Goal: Navigation & Orientation: Find specific page/section

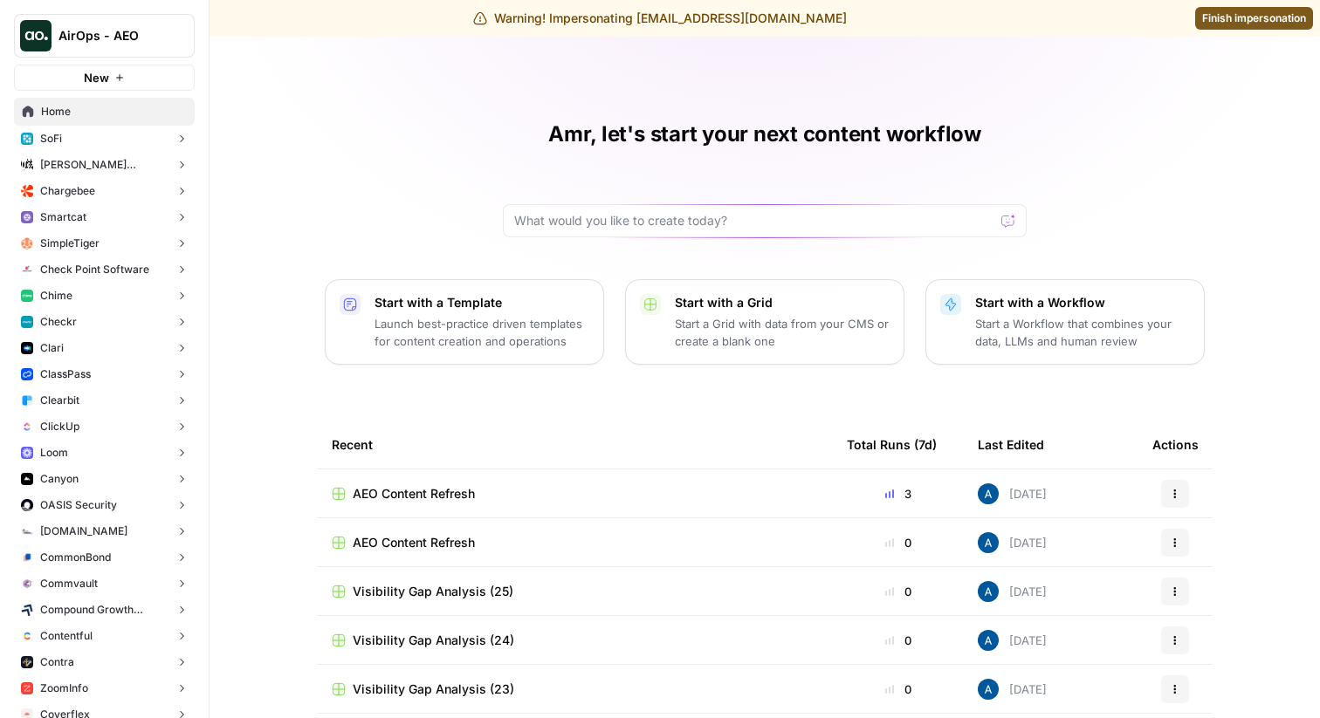
scroll to position [17, 0]
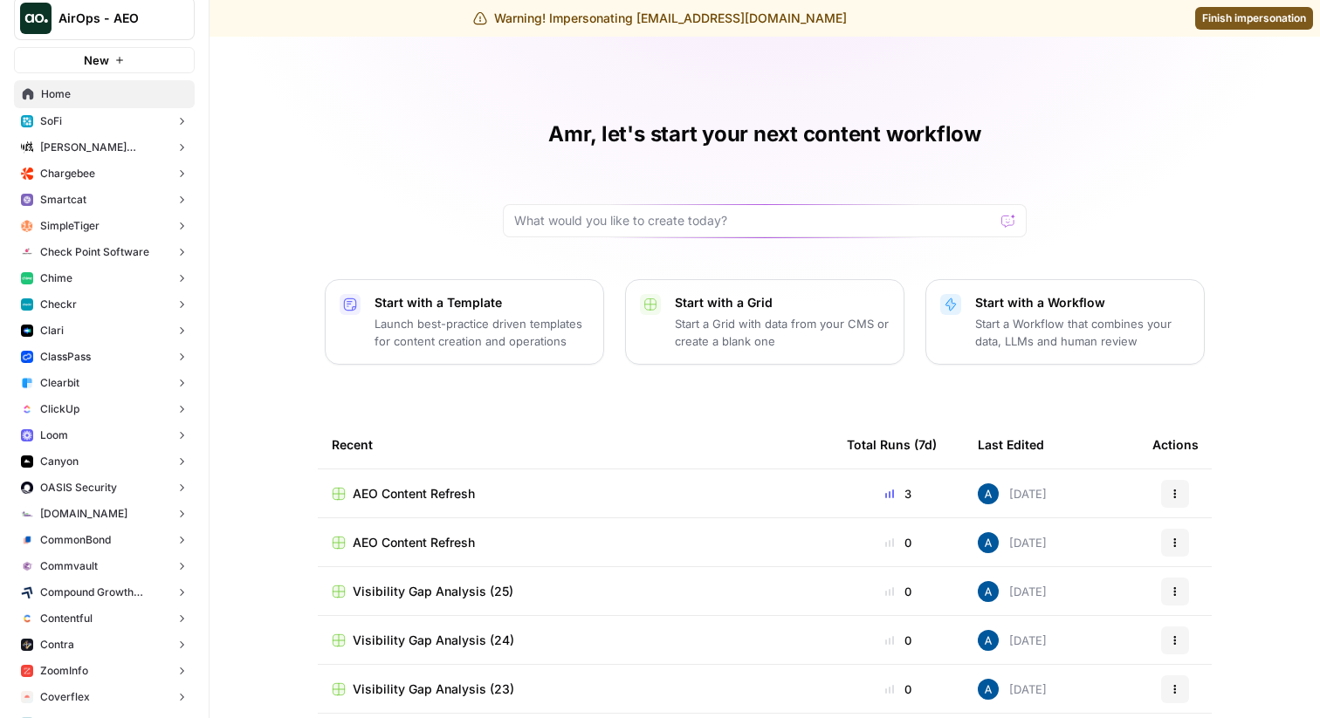
click at [104, 200] on button "Smartcat" at bounding box center [104, 200] width 181 height 26
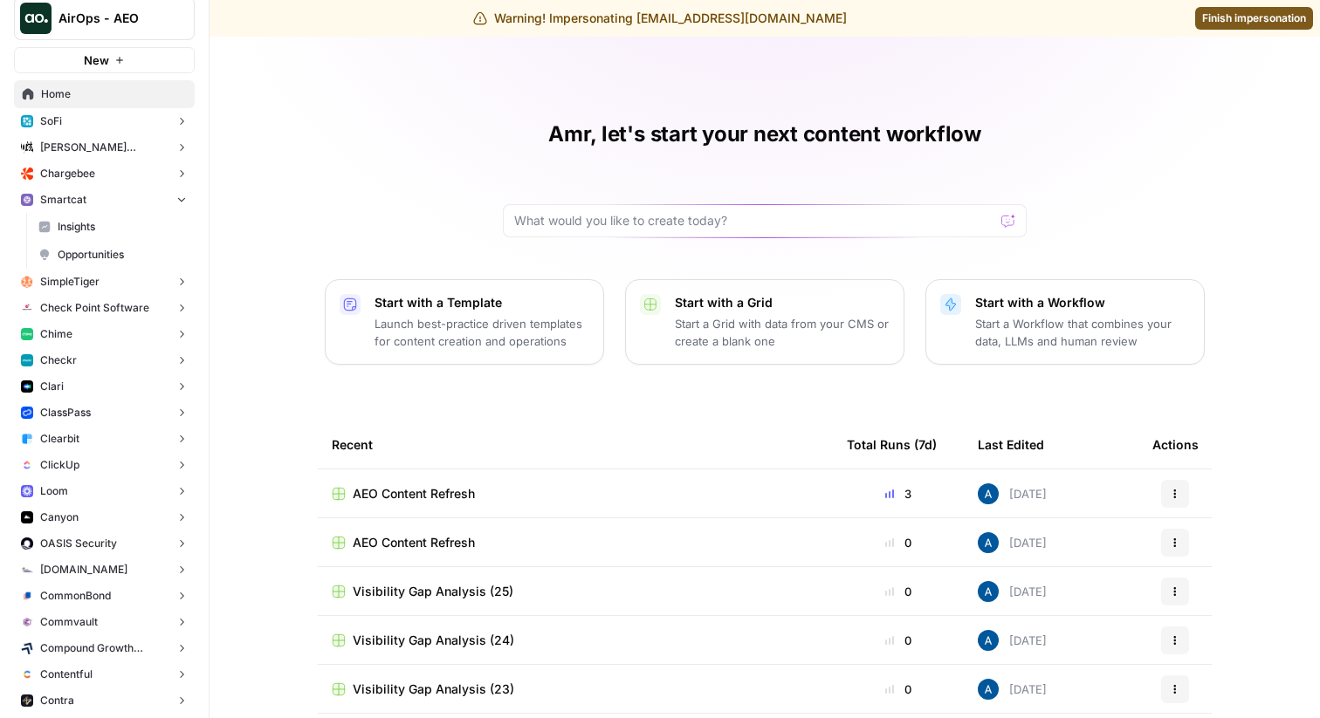
click at [65, 225] on span "Insights" at bounding box center [122, 227] width 129 height 16
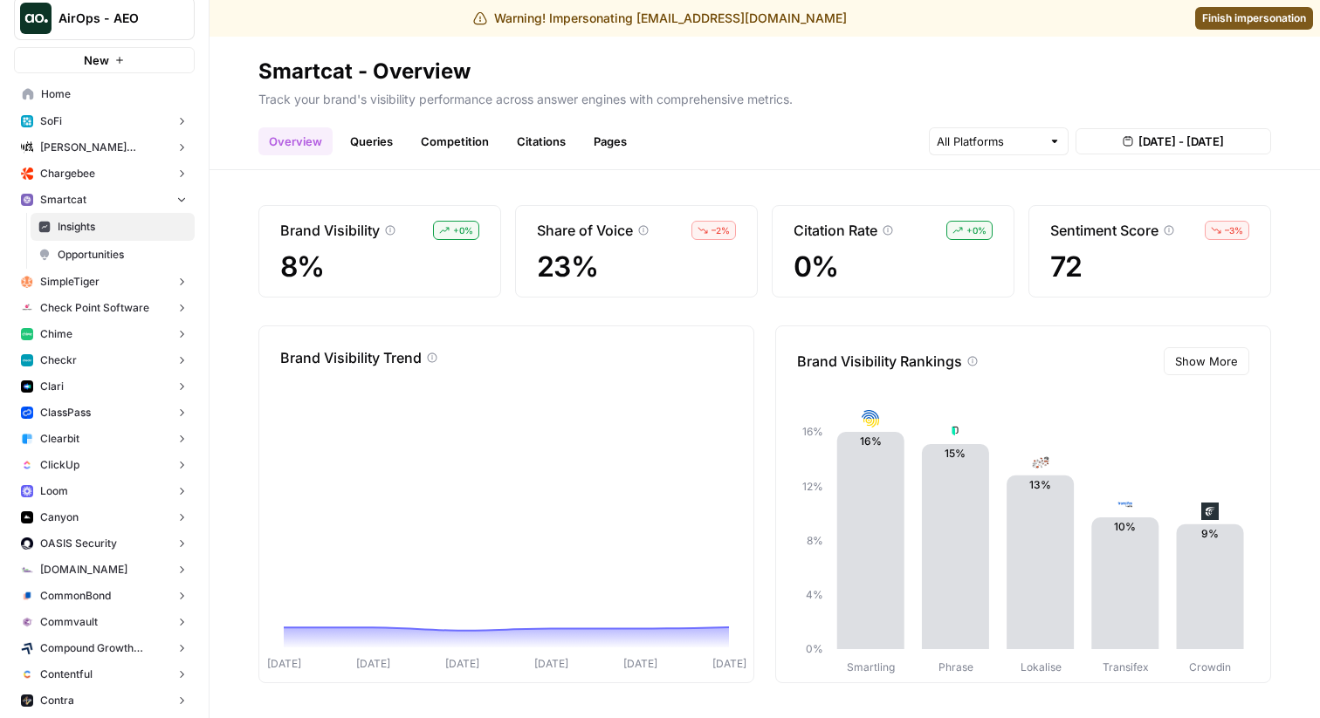
click at [385, 139] on link "Queries" at bounding box center [371, 141] width 64 height 28
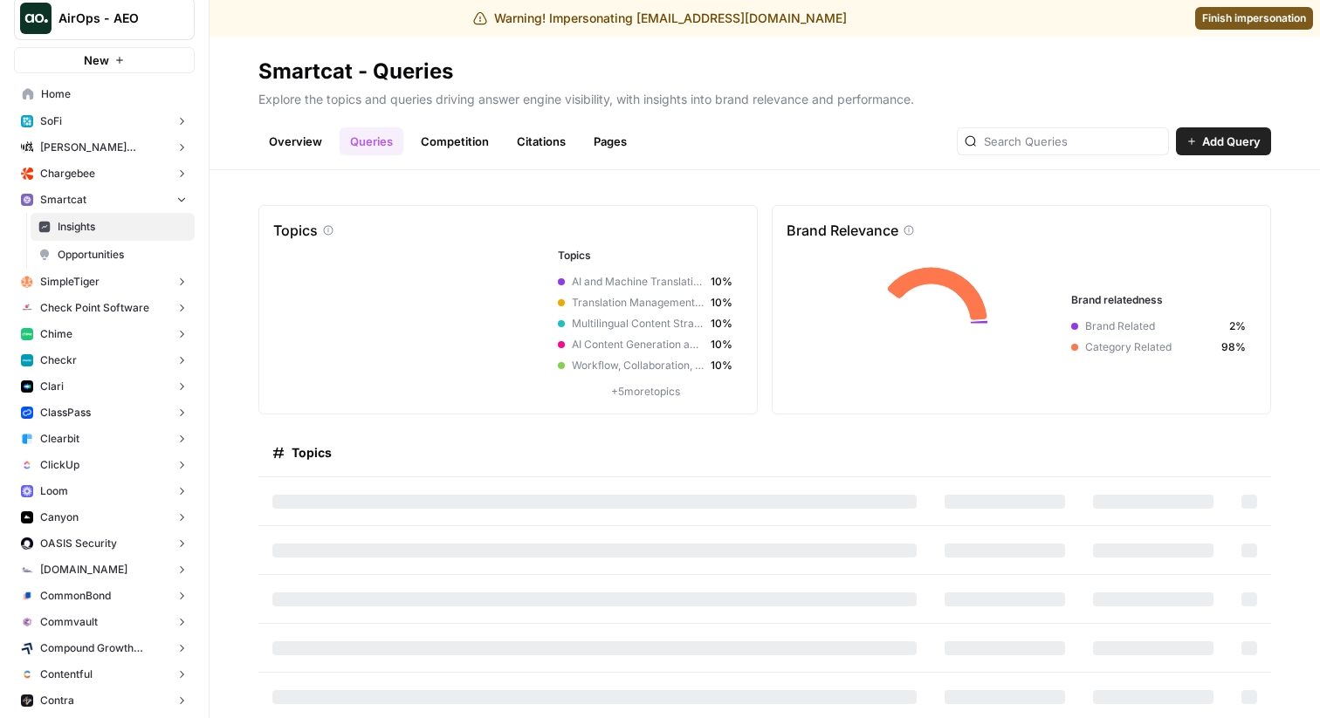
click at [291, 138] on link "Overview" at bounding box center [295, 141] width 74 height 28
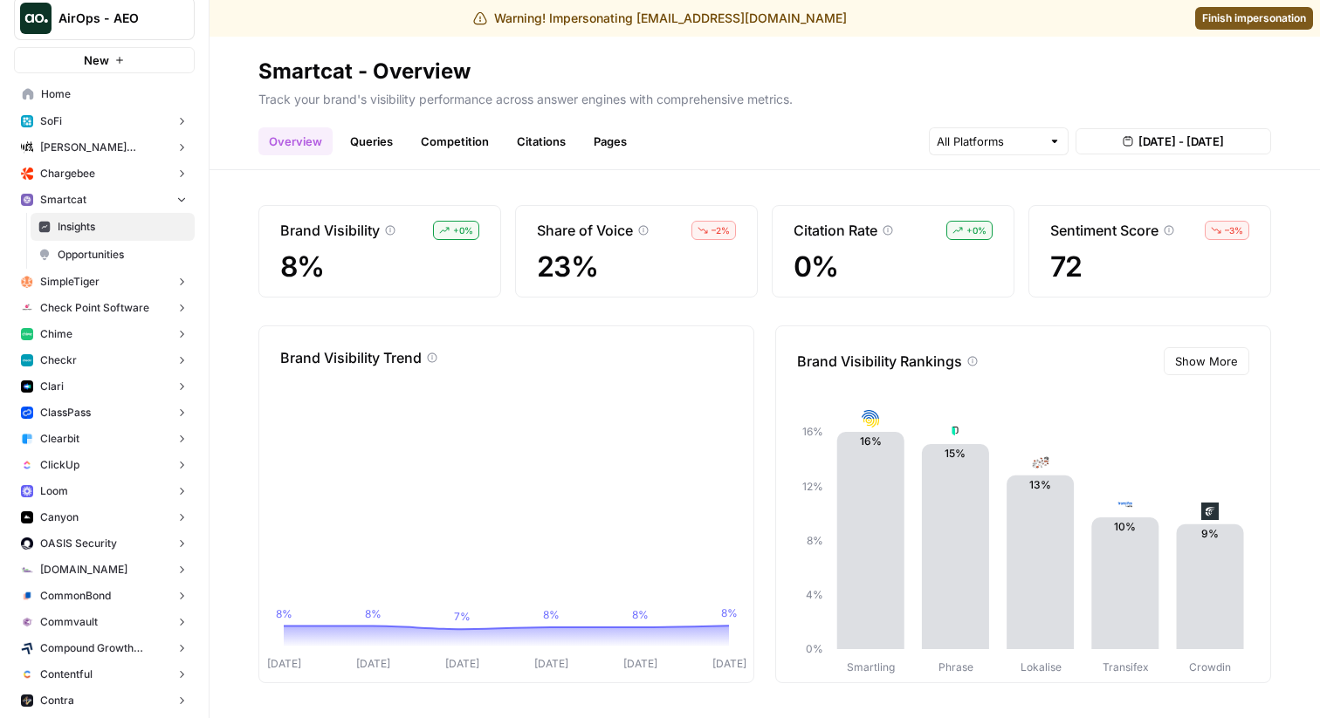
click at [353, 144] on link "Queries" at bounding box center [371, 141] width 64 height 28
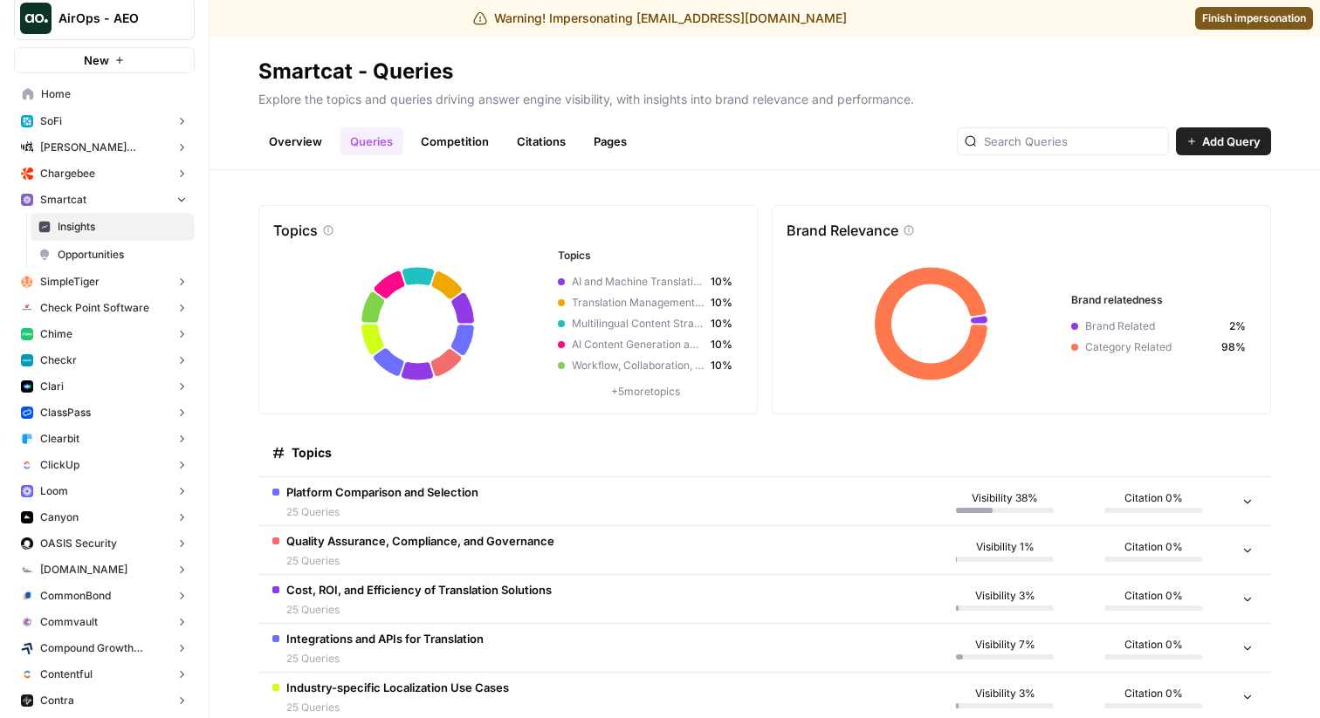
click at [442, 144] on link "Competition" at bounding box center [454, 141] width 89 height 28
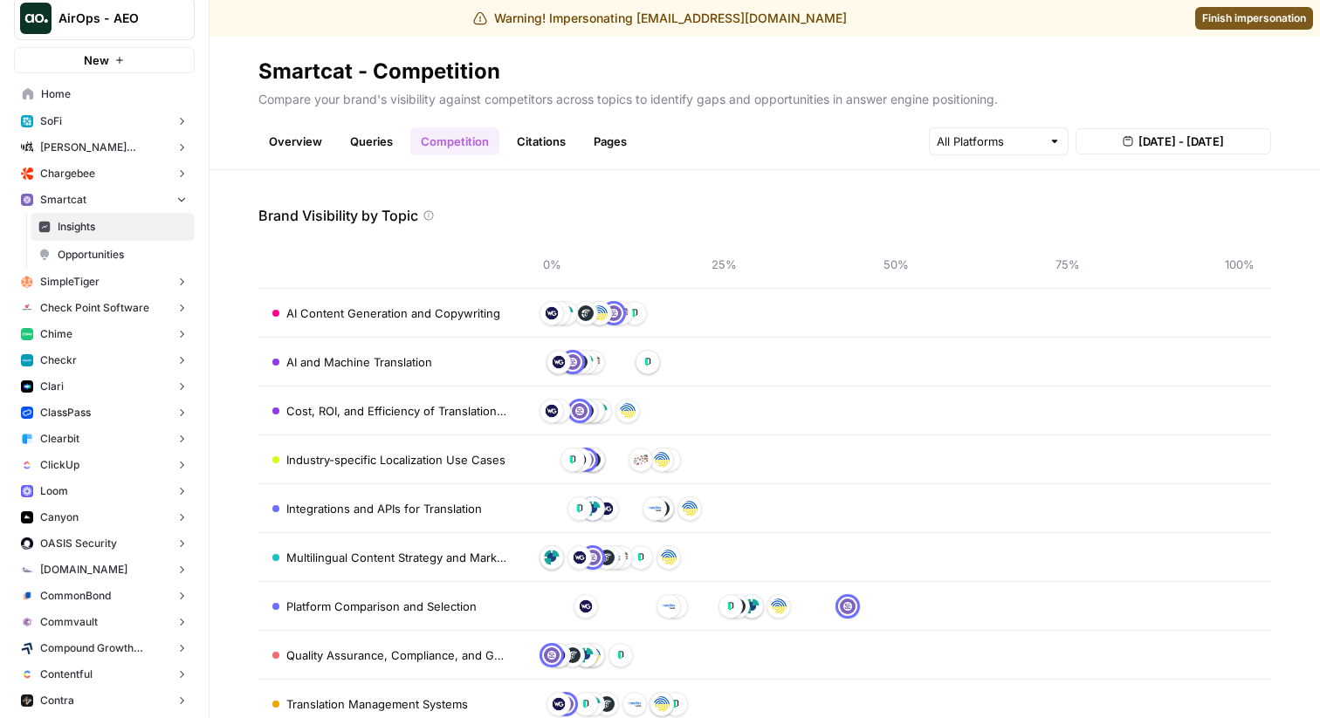
click at [528, 141] on link "Citations" at bounding box center [541, 141] width 70 height 28
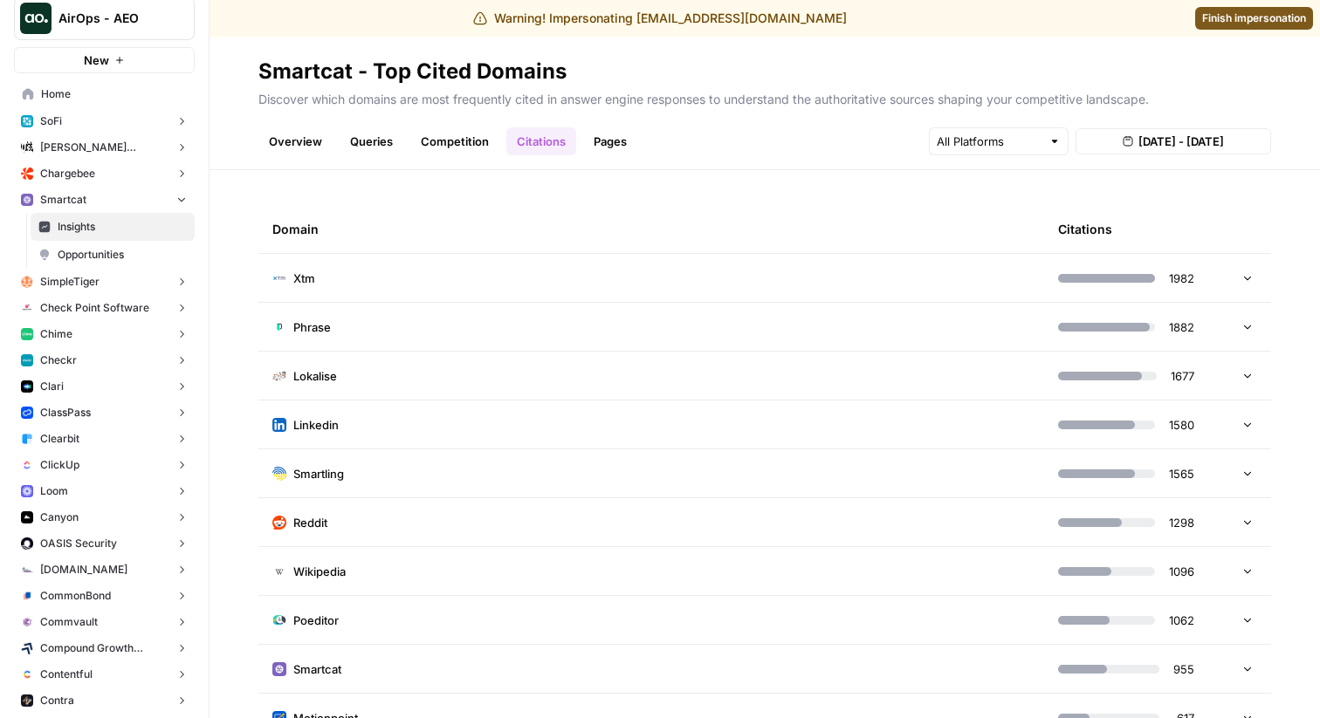
click at [605, 140] on link "Pages" at bounding box center [610, 141] width 54 height 28
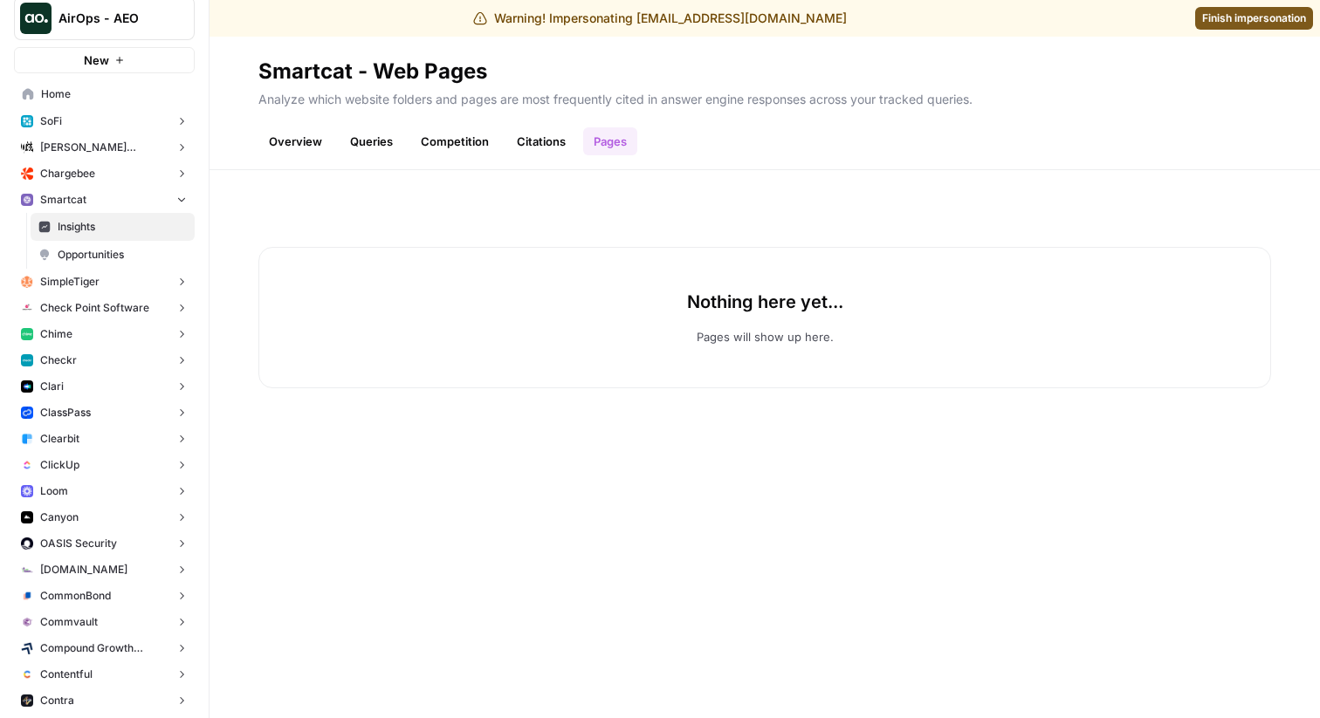
click at [287, 144] on link "Overview" at bounding box center [295, 141] width 74 height 28
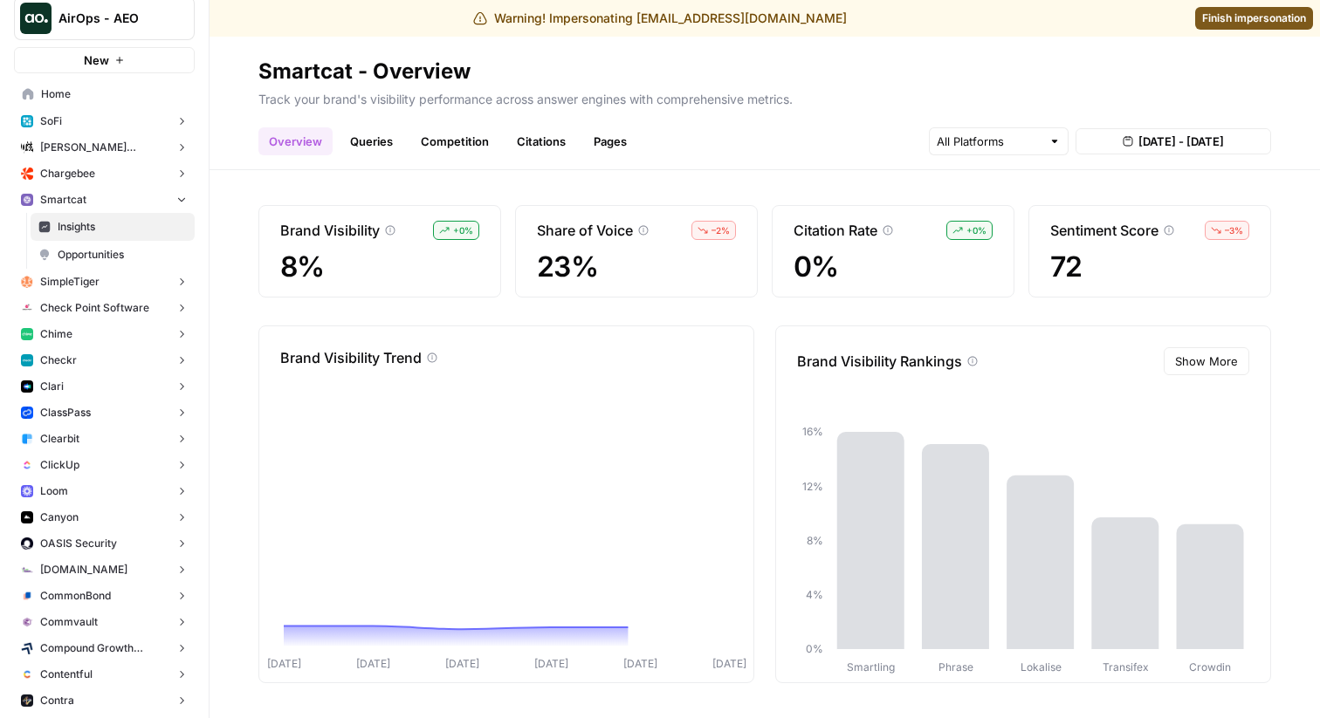
click at [349, 154] on link "Queries" at bounding box center [371, 141] width 64 height 28
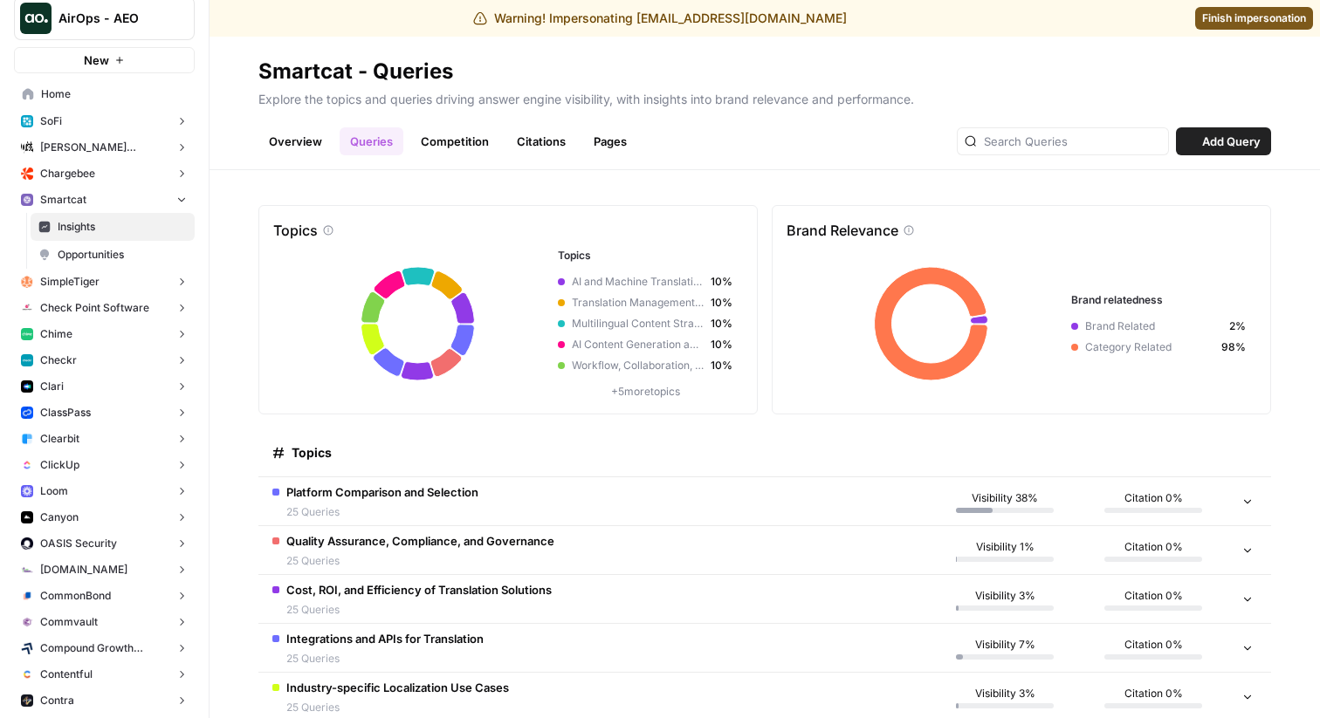
click at [432, 145] on link "Competition" at bounding box center [454, 141] width 89 height 28
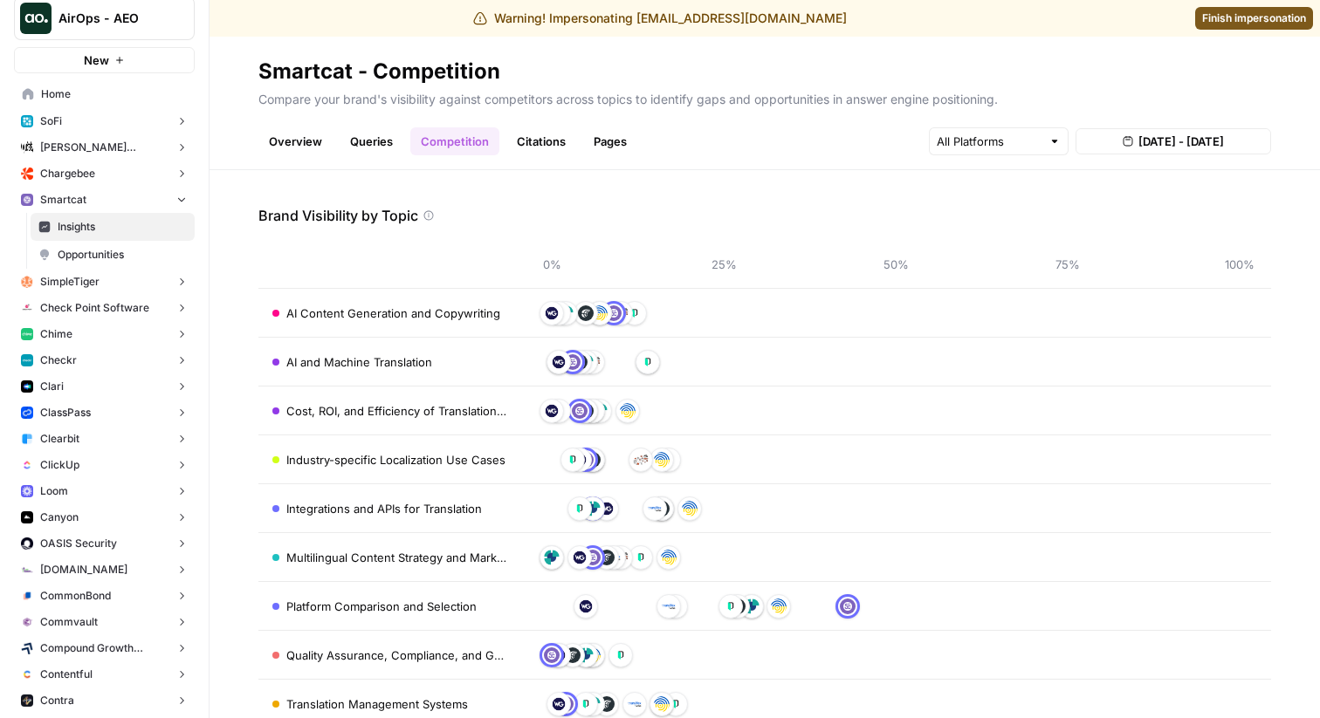
click at [271, 136] on link "Overview" at bounding box center [295, 141] width 74 height 28
